Goal: Transaction & Acquisition: Purchase product/service

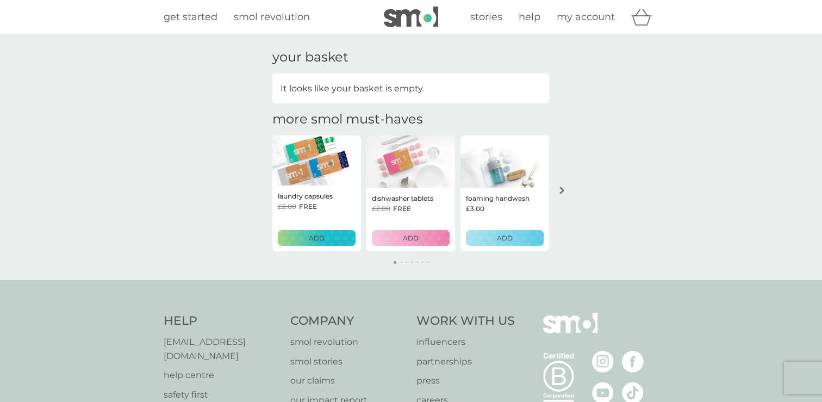
click at [335, 238] on div "ADD" at bounding box center [317, 238] width 64 height 10
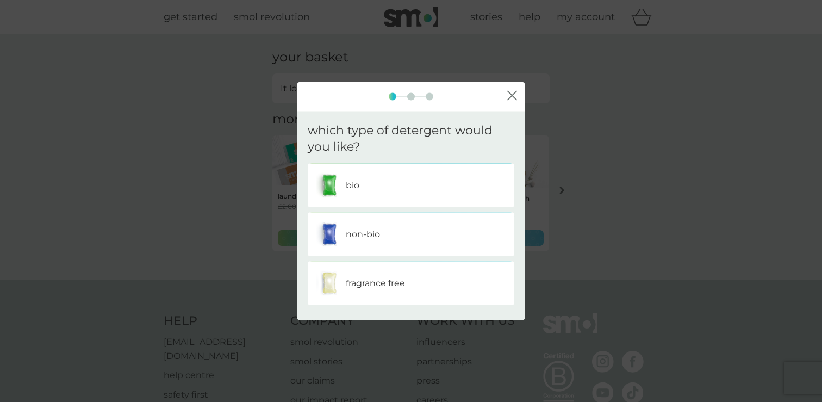
click at [367, 190] on div "bio" at bounding box center [411, 185] width 190 height 27
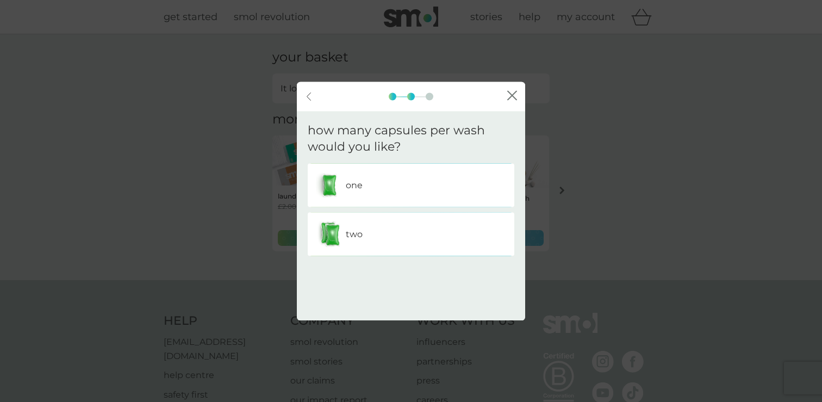
click at [372, 190] on div "one" at bounding box center [411, 185] width 190 height 27
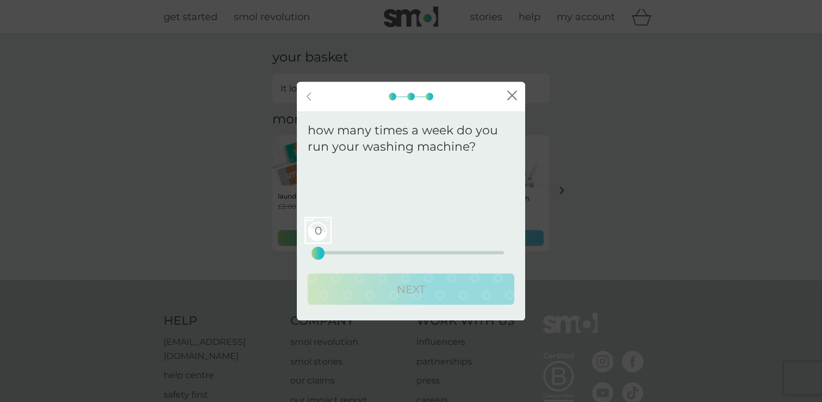
click at [382, 254] on div "0 0 12.5 25" at bounding box center [411, 238] width 186 height 44
click at [383, 254] on div "0 0 12.5 25" at bounding box center [411, 238] width 186 height 44
click at [390, 252] on div "10 0 12.5 25" at bounding box center [411, 252] width 186 height 3
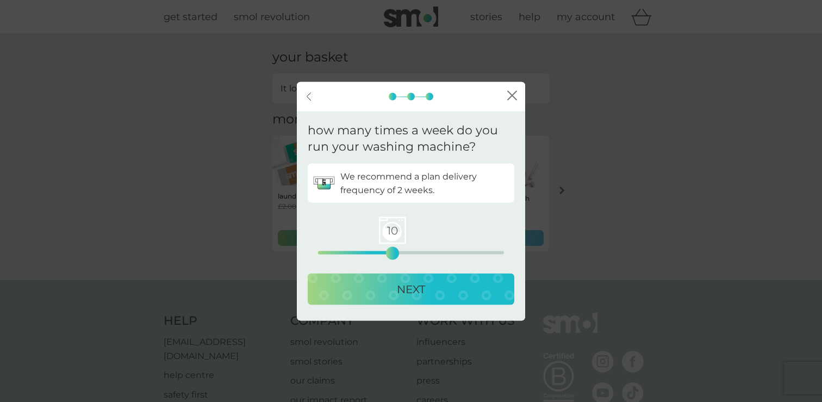
click at [389, 295] on div "NEXT" at bounding box center [411, 288] width 185 height 17
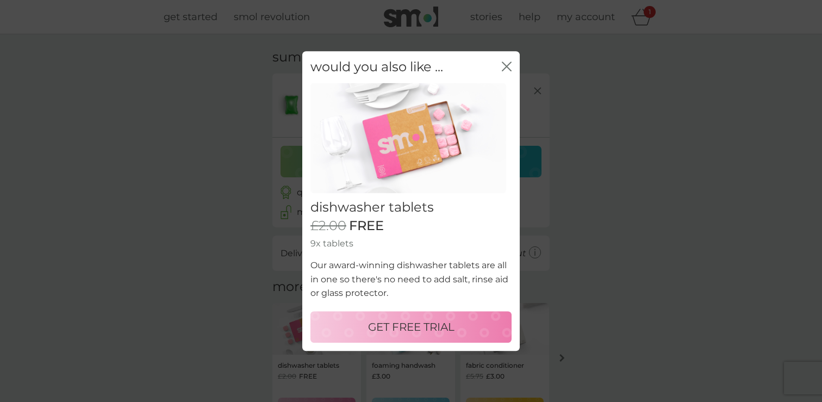
click at [509, 66] on icon "close" at bounding box center [507, 66] width 10 height 10
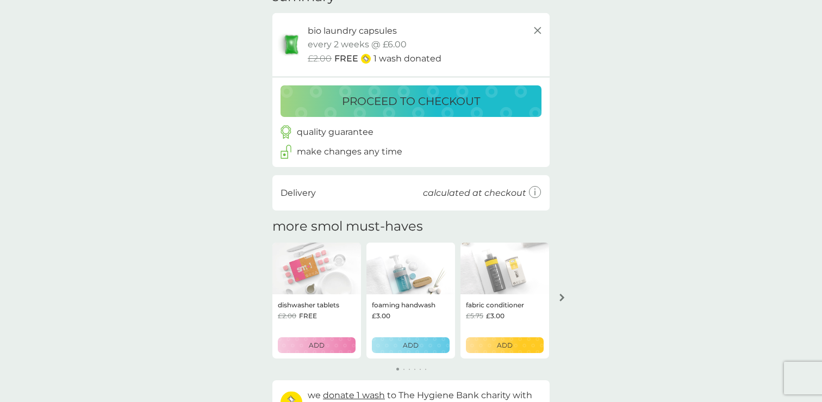
scroll to position [130, 0]
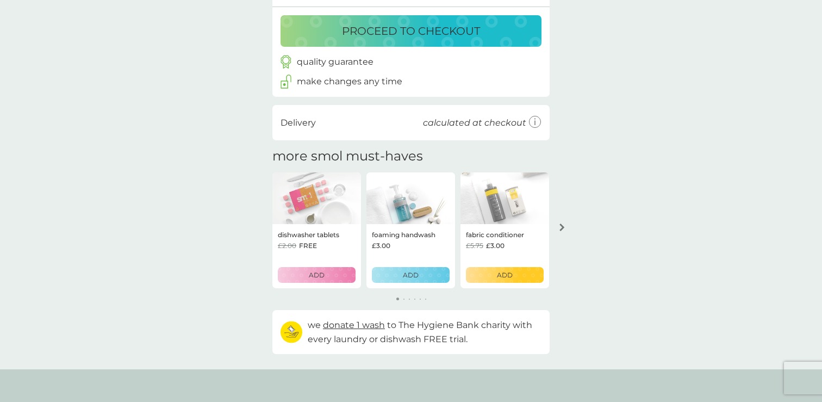
click at [505, 275] on p "ADD" at bounding box center [505, 275] width 16 height 10
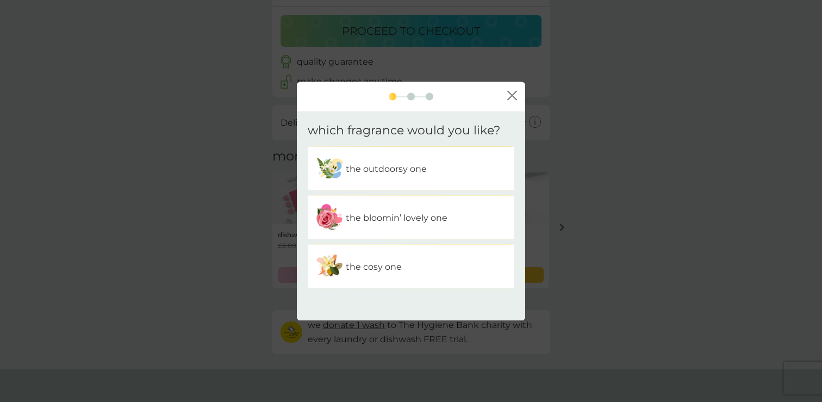
click at [412, 217] on p "the bloomin’ lovely one" at bounding box center [397, 217] width 102 height 14
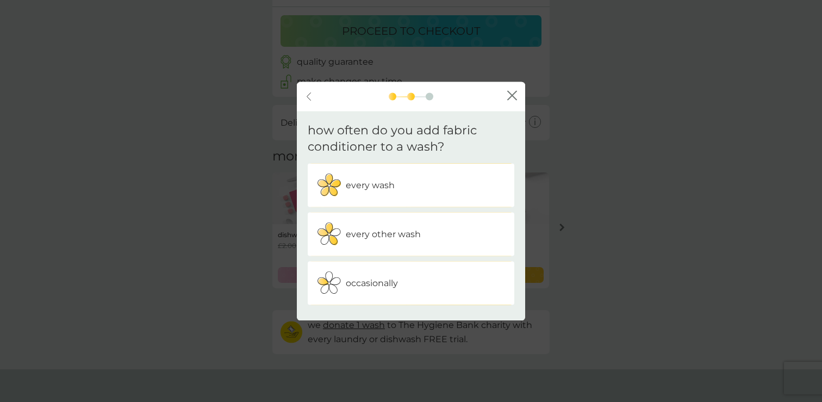
click at [396, 238] on p "every other wash" at bounding box center [383, 234] width 75 height 14
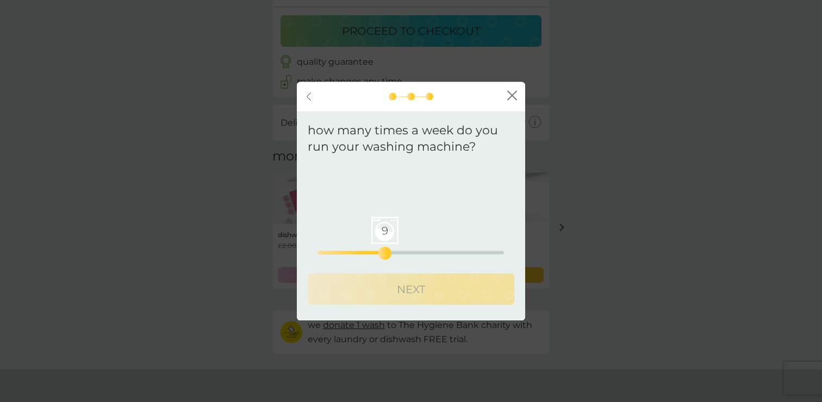
click at [385, 254] on div "9 0 12.5 25" at bounding box center [411, 252] width 186 height 3
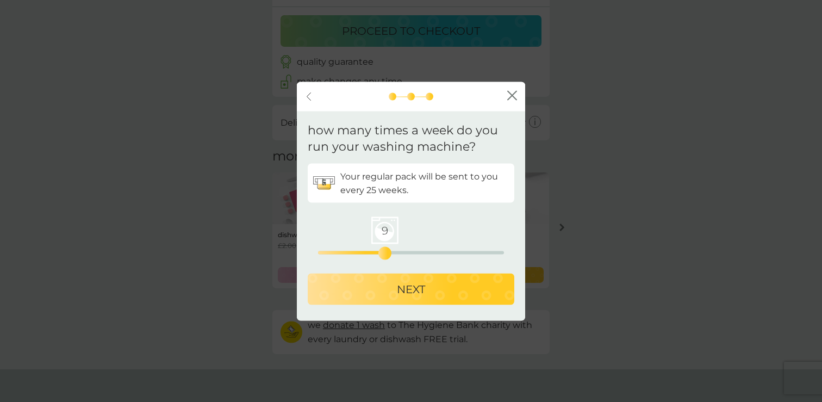
click at [399, 296] on p "NEXT" at bounding box center [411, 288] width 28 height 17
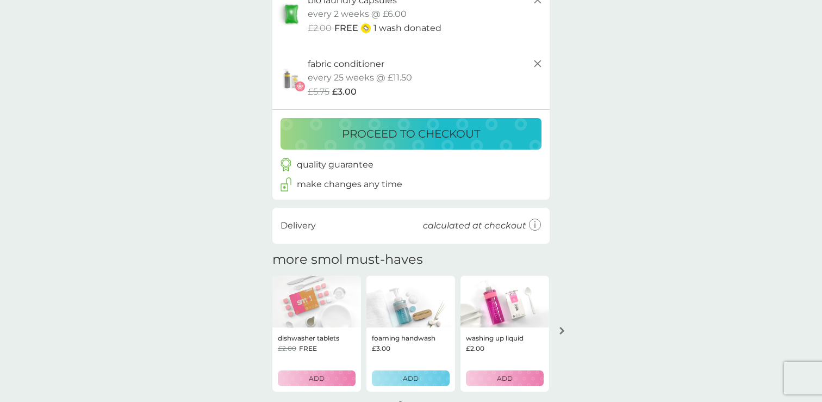
scroll to position [0, 0]
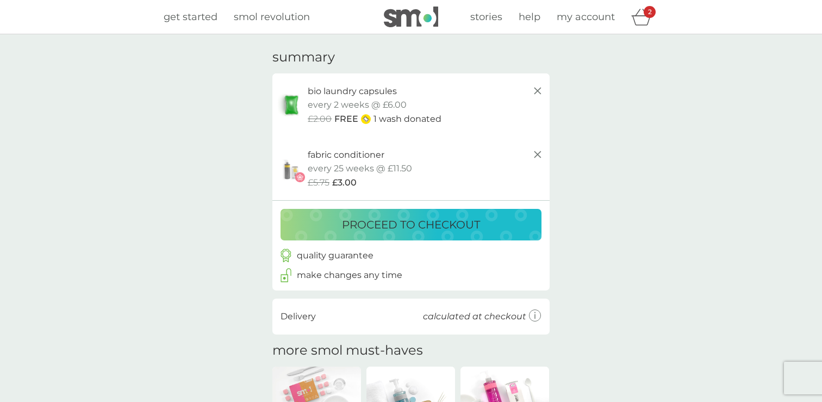
click at [204, 15] on span "get started" at bounding box center [191, 17] width 54 height 12
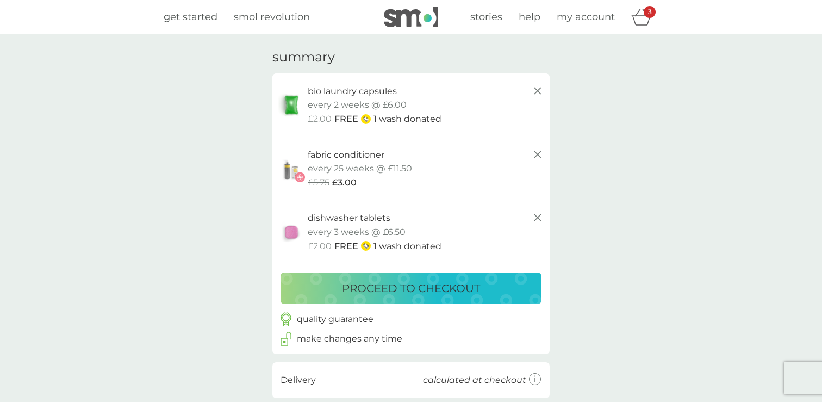
click at [397, 284] on p "proceed to checkout" at bounding box center [411, 287] width 138 height 17
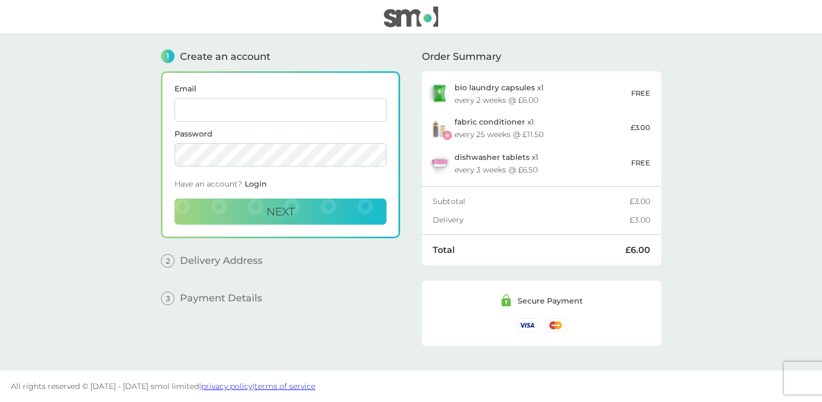
click at [271, 113] on input "Email" at bounding box center [280, 110] width 212 height 24
click at [244, 112] on input "[PERSON_NAME][EMAIL_ADDRESS][DOMAIN_NAME]" at bounding box center [280, 110] width 212 height 24
type input "[PERSON_NAME][EMAIL_ADDRESS][DOMAIN_NAME]"
click at [264, 203] on button "Next" at bounding box center [280, 211] width 212 height 26
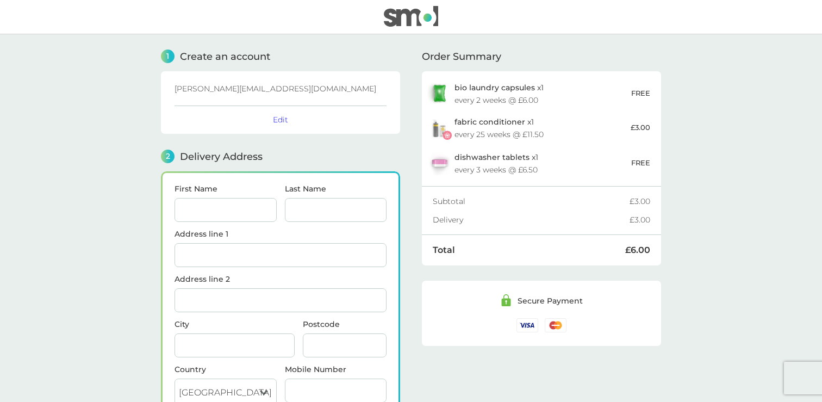
click at [399, 21] on img at bounding box center [411, 16] width 54 height 21
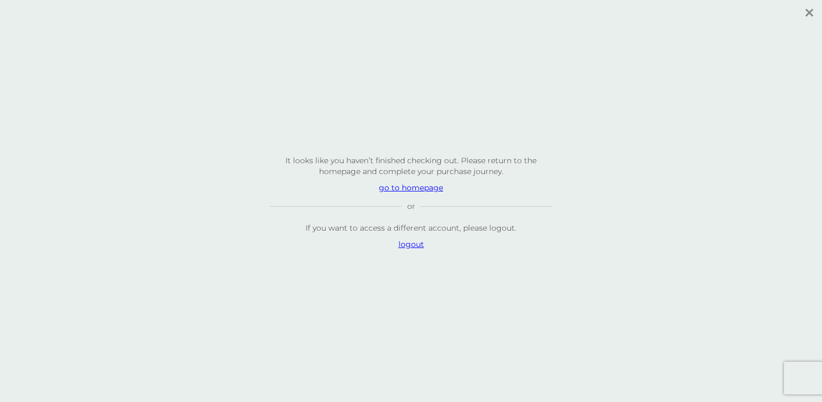
click at [409, 246] on p "logout" at bounding box center [411, 244] width 283 height 11
